Goal: Information Seeking & Learning: Check status

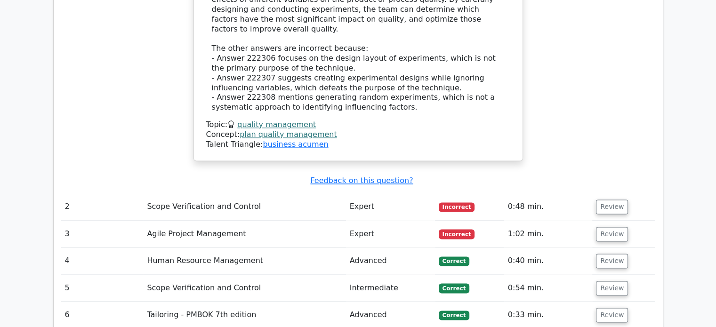
scroll to position [1273, 0]
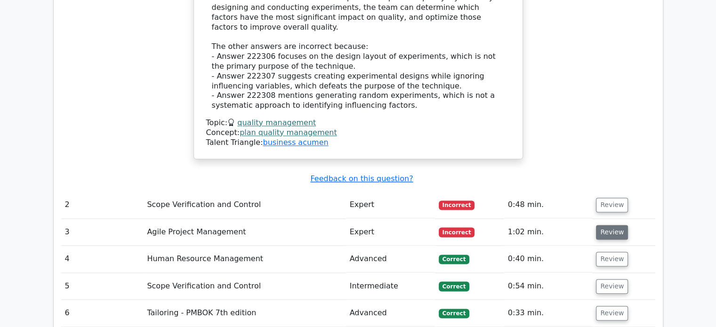
click at [610, 225] on button "Review" at bounding box center [612, 232] width 32 height 15
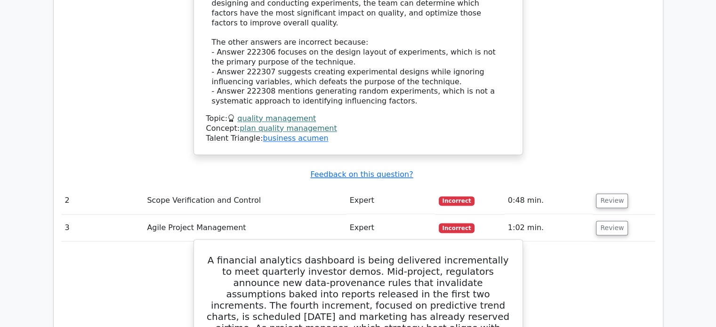
scroll to position [1277, 0]
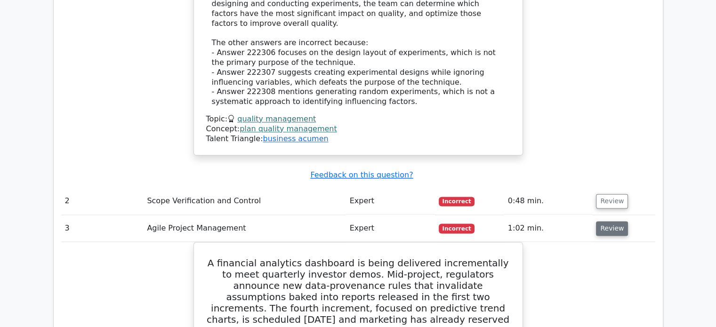
click at [610, 221] on button "Review" at bounding box center [612, 228] width 32 height 15
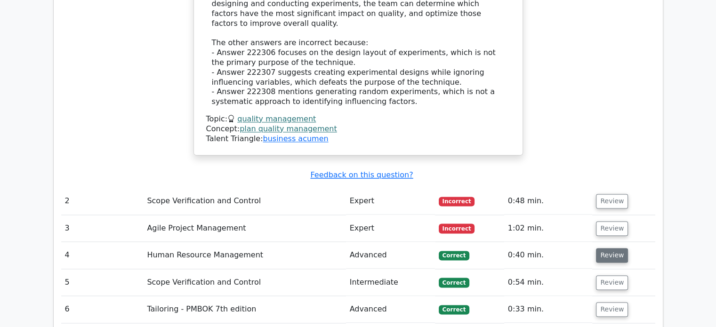
click at [608, 248] on button "Review" at bounding box center [612, 255] width 32 height 15
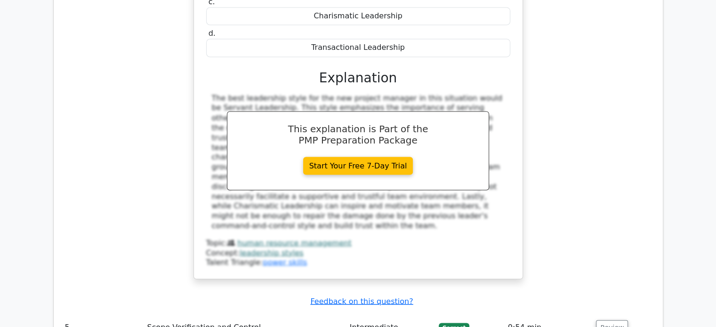
scroll to position [1679, 0]
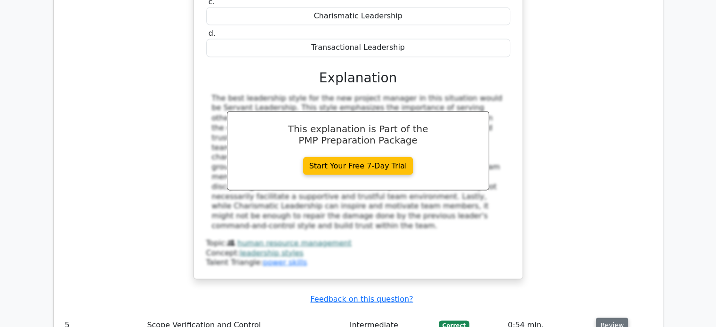
click at [606, 318] on button "Review" at bounding box center [612, 325] width 32 height 15
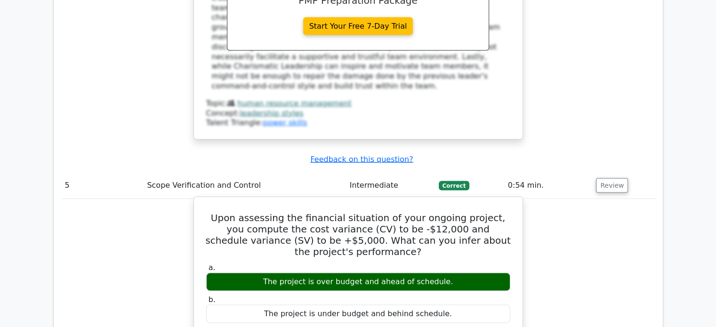
scroll to position [1819, 0]
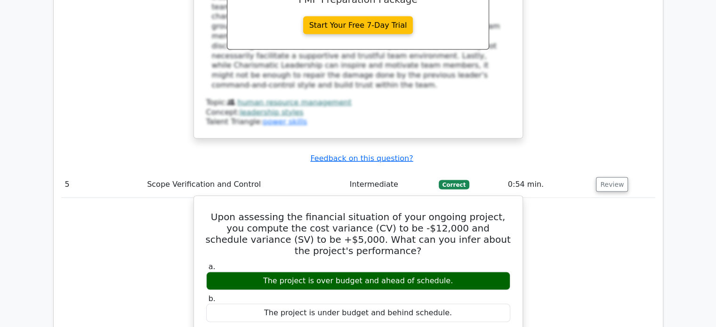
drag, startPoint x: 266, startPoint y: 204, endPoint x: 465, endPoint y: 199, distance: 199.6
click at [465, 304] on div "The project is under budget and behind schedule." at bounding box center [358, 313] width 304 height 18
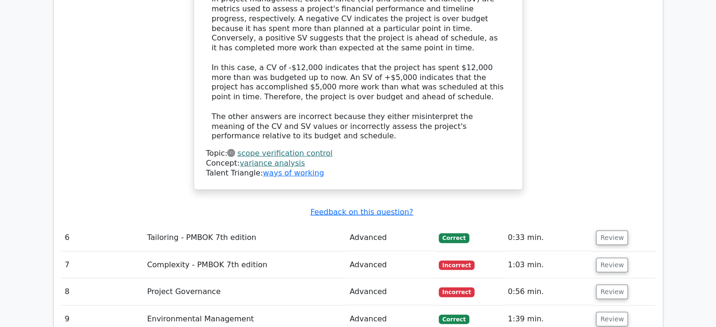
scroll to position [2257, 0]
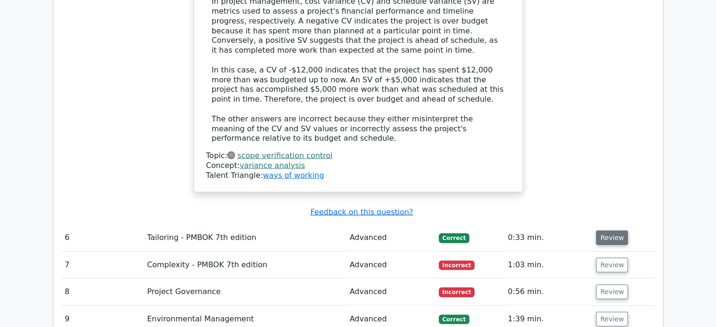
click at [601, 231] on button "Review" at bounding box center [612, 238] width 32 height 15
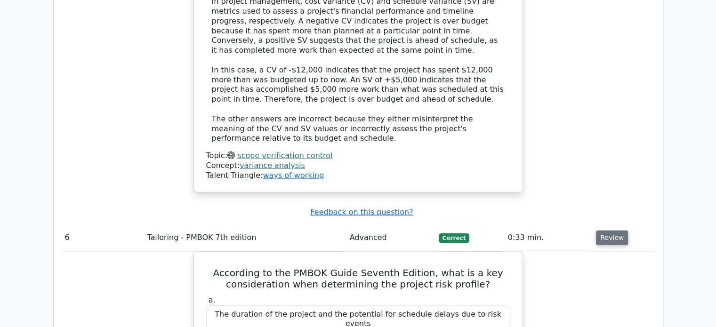
click at [601, 231] on button "Review" at bounding box center [612, 238] width 32 height 15
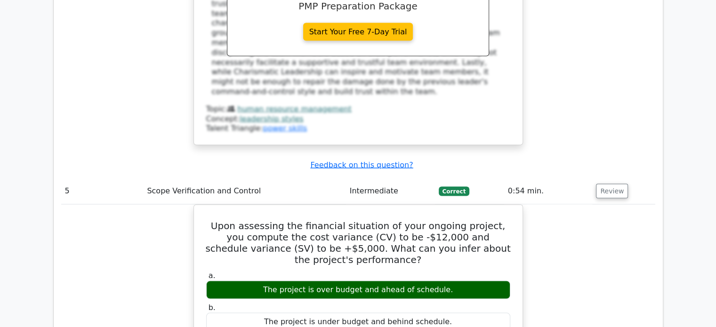
scroll to position [1813, 0]
click at [610, 184] on button "Review" at bounding box center [612, 191] width 32 height 15
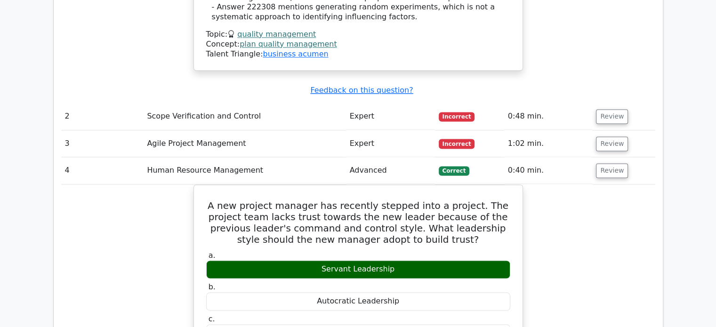
scroll to position [1360, 0]
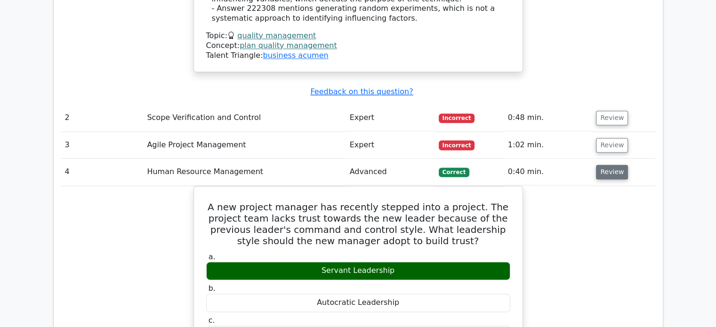
click at [603, 165] on button "Review" at bounding box center [612, 172] width 32 height 15
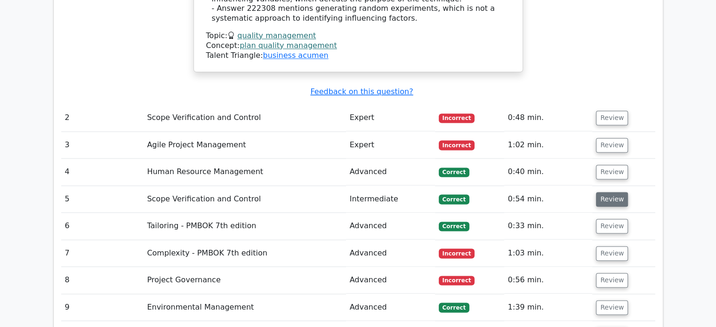
click at [609, 192] on button "Review" at bounding box center [612, 199] width 32 height 15
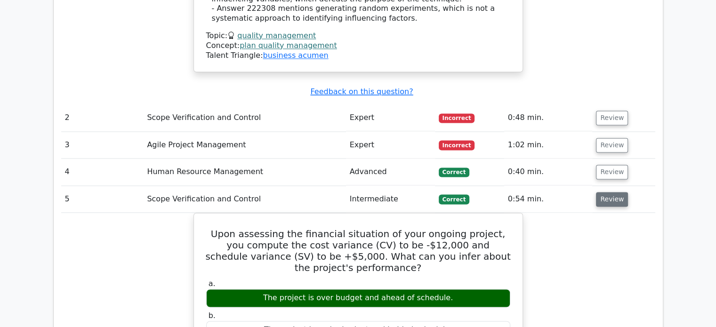
click at [603, 192] on button "Review" at bounding box center [612, 199] width 32 height 15
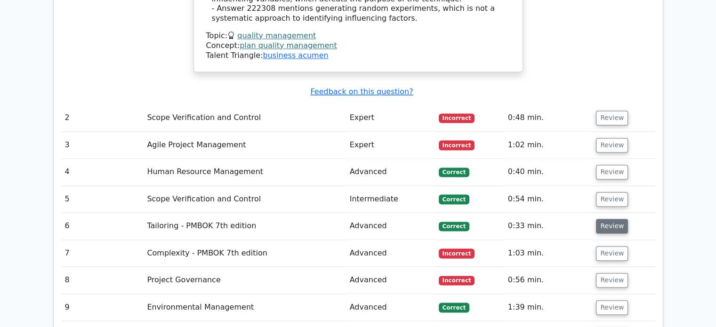
click at [602, 219] on button "Review" at bounding box center [612, 226] width 32 height 15
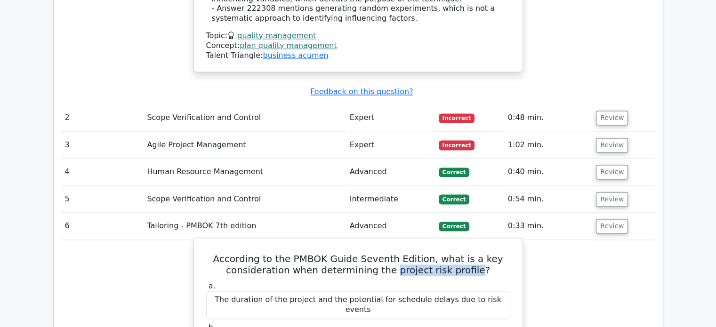
drag, startPoint x: 396, startPoint y: 184, endPoint x: 474, endPoint y: 180, distance: 78.2
click at [474, 253] on h5 "According to the PMBOK Guide Seventh Edition, what is a key consideration when …" at bounding box center [358, 264] width 306 height 23
copy h5 "project risk profile"
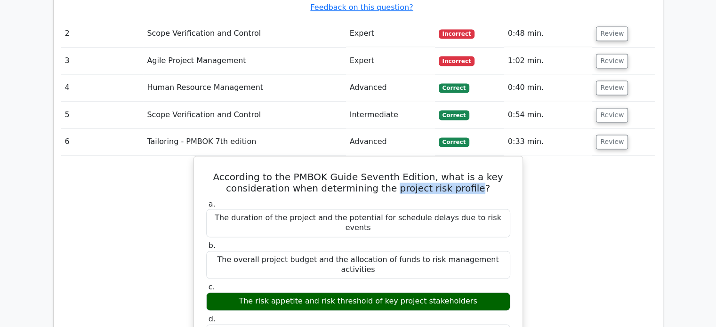
scroll to position [1441, 0]
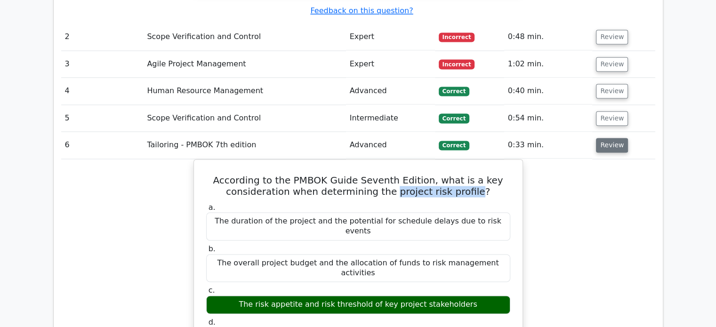
click at [605, 138] on button "Review" at bounding box center [612, 145] width 32 height 15
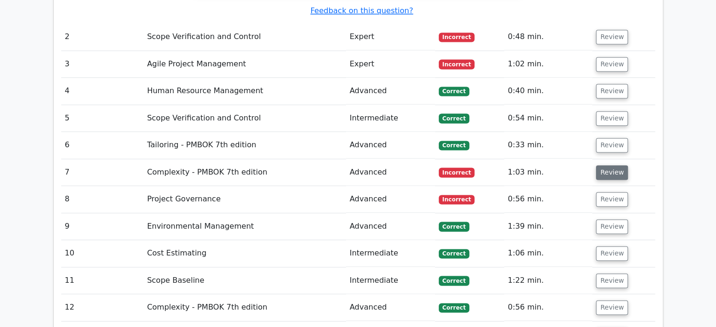
click at [604, 165] on button "Review" at bounding box center [612, 172] width 32 height 15
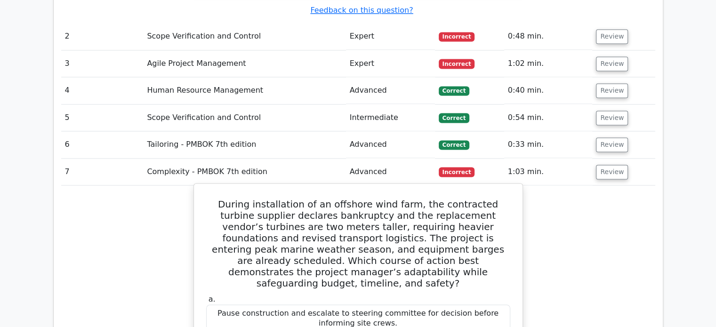
scroll to position [1441, 0]
click at [313, 296] on label "a. Pause construction and escalate to steering committee for decision before in…" at bounding box center [358, 315] width 304 height 38
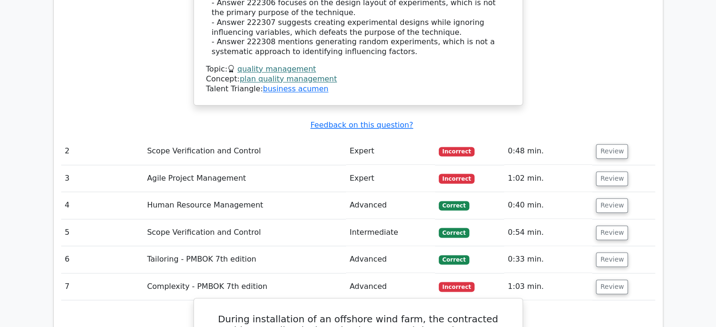
scroll to position [1317, 0]
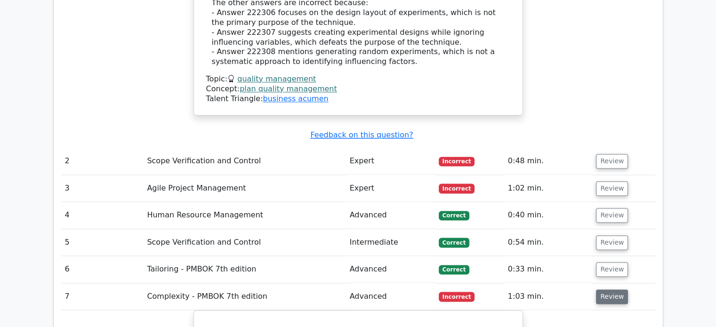
click at [608, 289] on button "Review" at bounding box center [612, 296] width 32 height 15
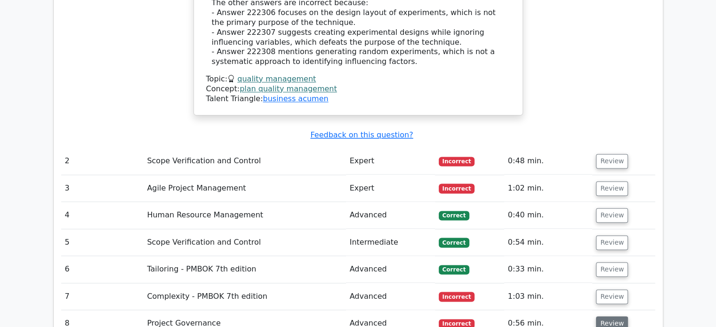
click at [610, 316] on button "Review" at bounding box center [612, 323] width 32 height 15
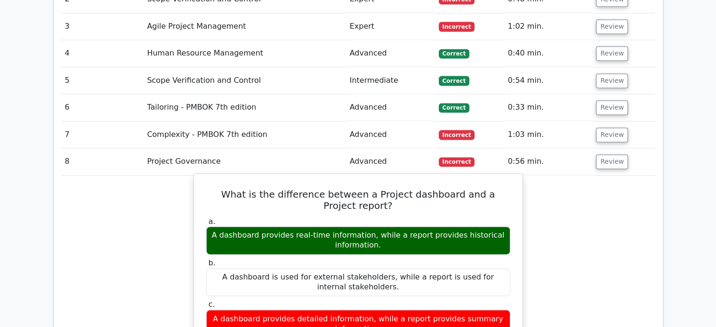
scroll to position [1478, 0]
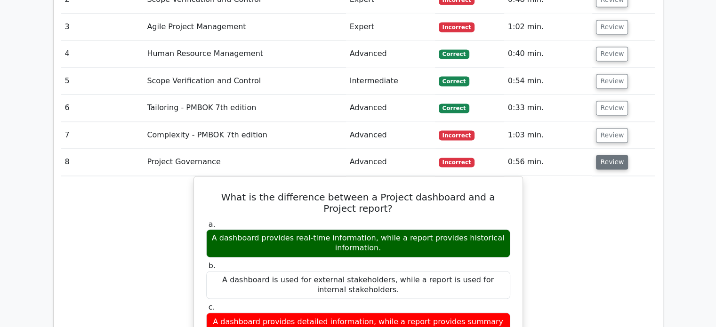
click at [600, 155] on button "Review" at bounding box center [612, 162] width 32 height 15
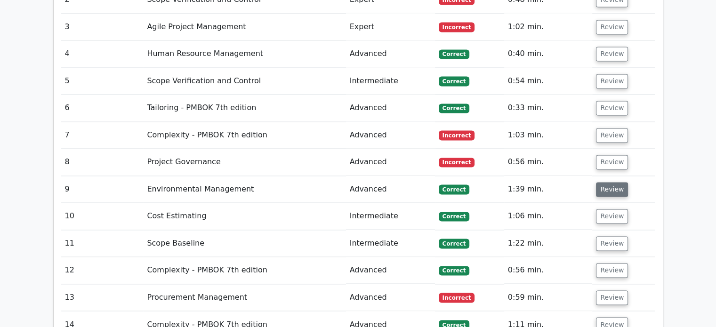
click at [604, 182] on button "Review" at bounding box center [612, 189] width 32 height 15
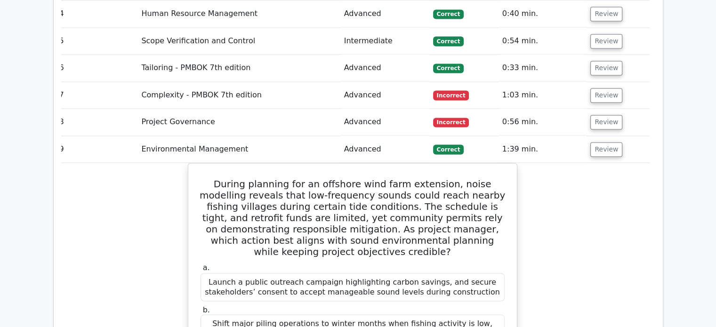
scroll to position [1478, 0]
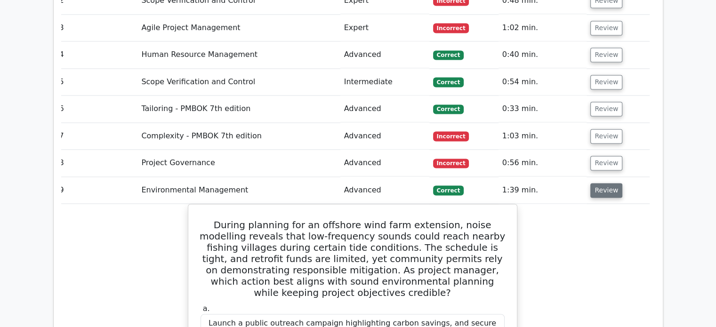
click at [595, 183] on button "Review" at bounding box center [606, 190] width 32 height 15
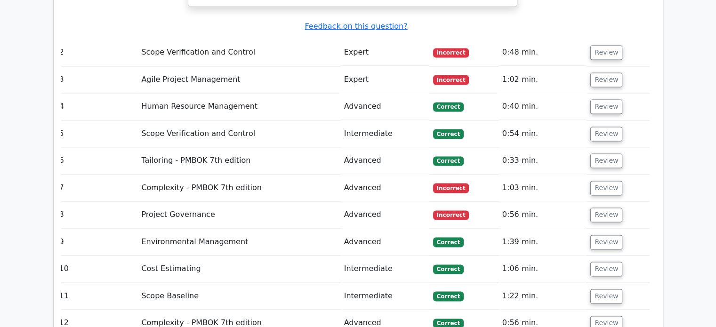
scroll to position [1428, 0]
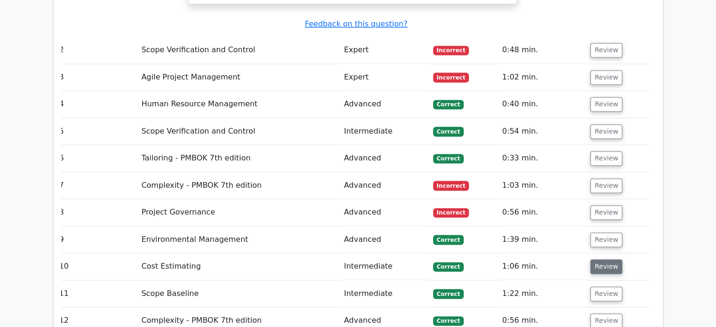
click at [607, 259] on button "Review" at bounding box center [606, 266] width 32 height 15
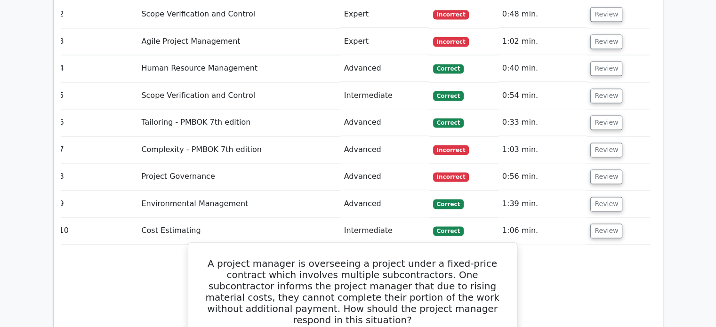
scroll to position [1466, 0]
